Goal: Task Accomplishment & Management: Complete application form

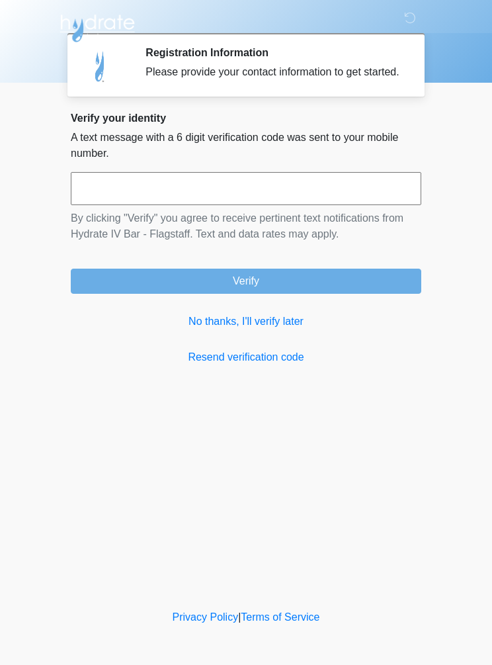
click at [283, 330] on link "No thanks, I'll verify later" at bounding box center [246, 322] width 351 height 16
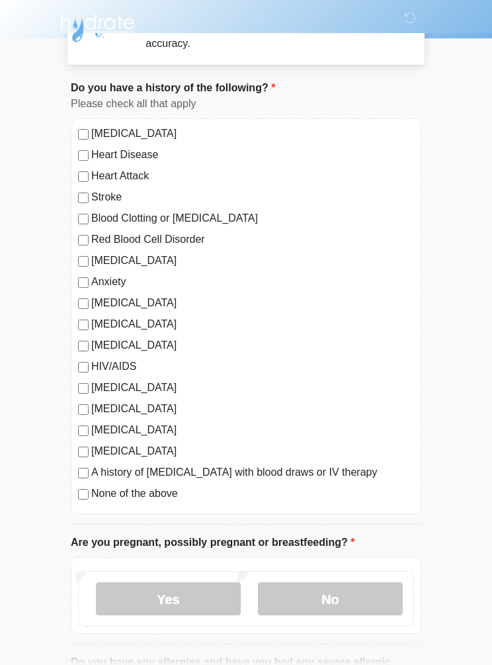
click at [359, 594] on label "No" at bounding box center [330, 598] width 145 height 33
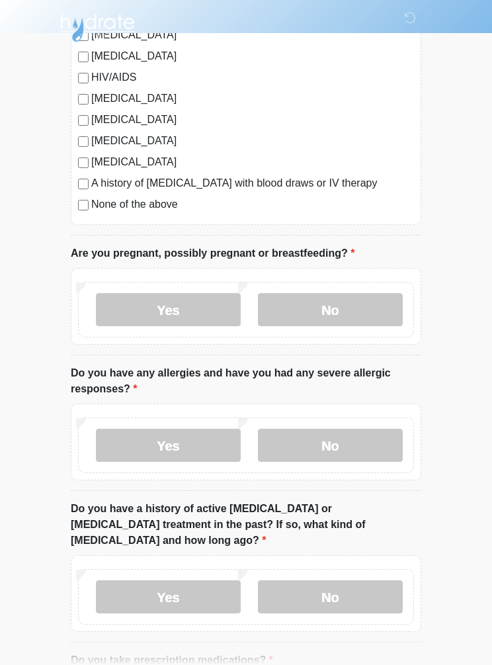
click at [370, 441] on label "No" at bounding box center [330, 445] width 145 height 33
click at [372, 580] on label "No" at bounding box center [330, 596] width 145 height 33
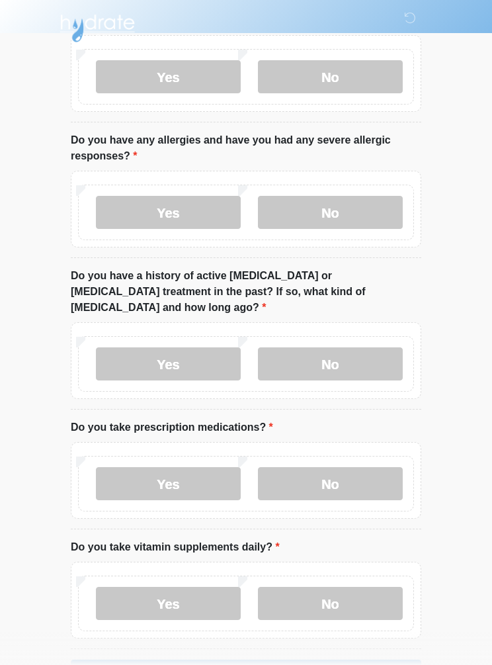
scroll to position [569, 0]
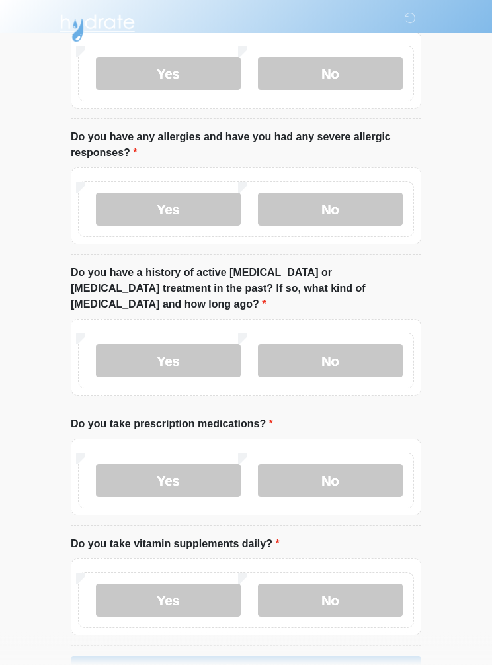
click at [374, 465] on label "No" at bounding box center [330, 481] width 145 height 33
click at [369, 584] on label "No" at bounding box center [330, 600] width 145 height 33
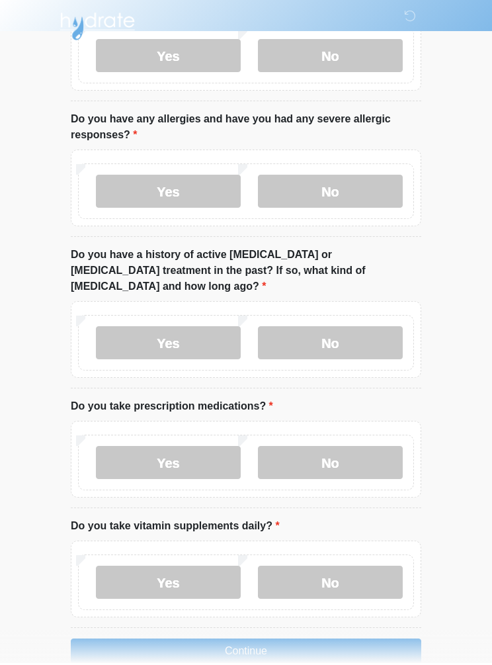
scroll to position [584, 0]
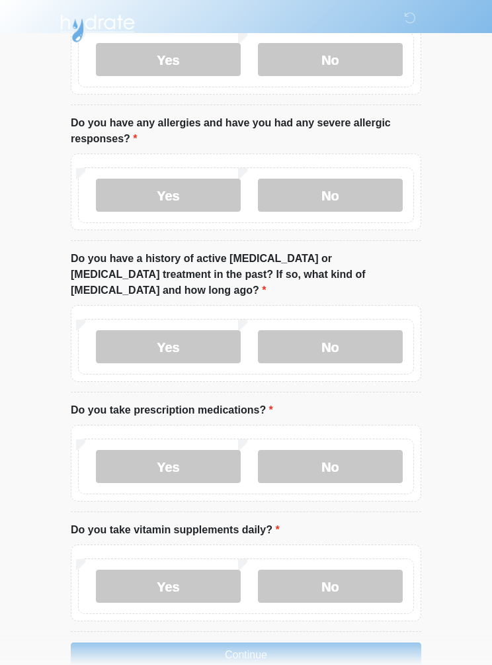
click at [365, 649] on button "Continue" at bounding box center [246, 655] width 351 height 25
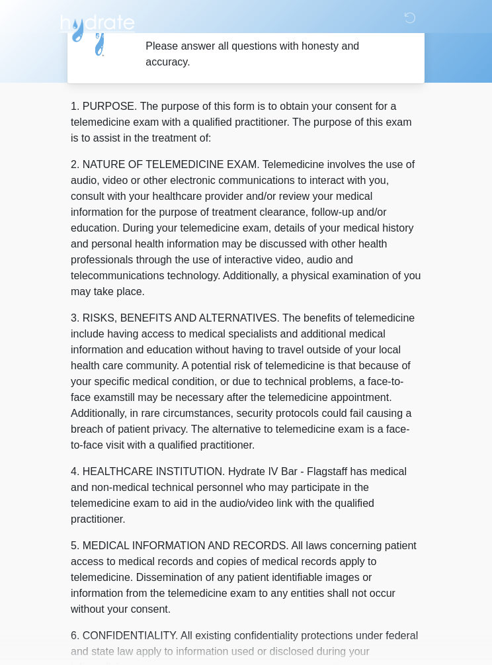
scroll to position [0, 0]
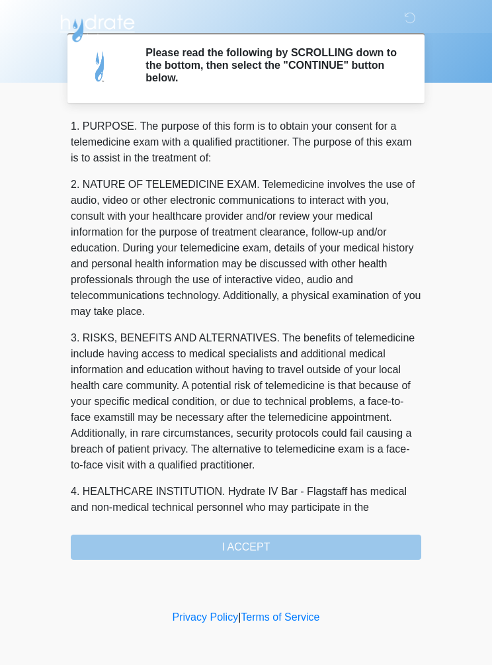
click at [350, 541] on div "1. PURPOSE. The purpose of this form is to obtain your consent for a telemedici…" at bounding box center [246, 338] width 351 height 441
click at [390, 420] on p "3. RISKS, BENEFITS AND ALTERNATIVES. The benefits of telemedicine include havin…" at bounding box center [246, 401] width 351 height 143
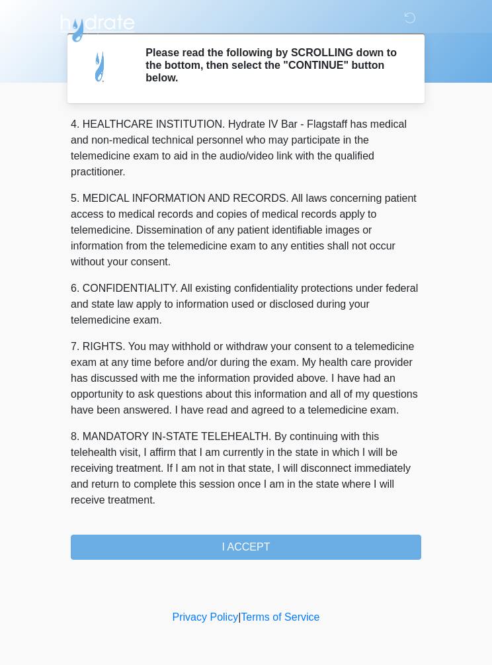
click at [351, 539] on button "I ACCEPT" at bounding box center [246, 547] width 351 height 25
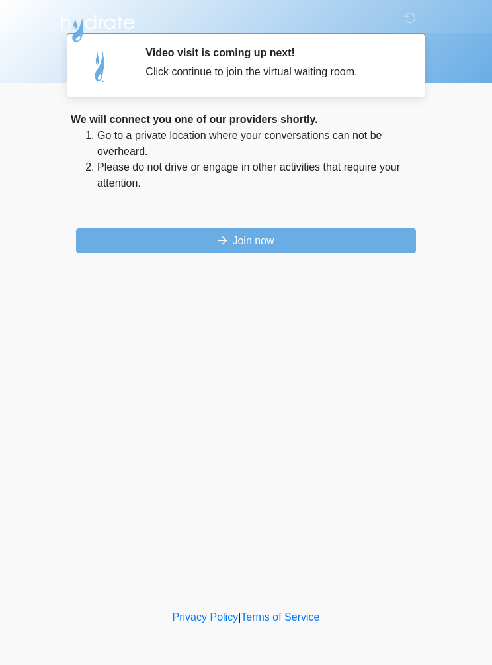
click at [383, 251] on button "Join now" at bounding box center [246, 240] width 340 height 25
